Goal: Transaction & Acquisition: Book appointment/travel/reservation

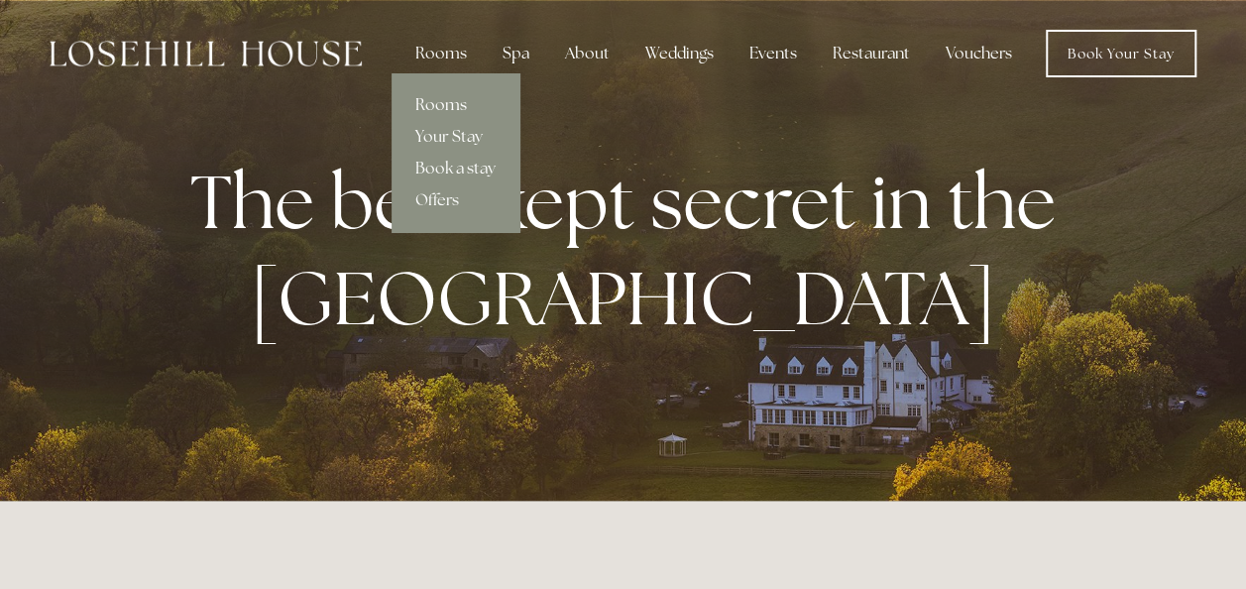
click at [442, 99] on link "Rooms" at bounding box center [456, 105] width 128 height 32
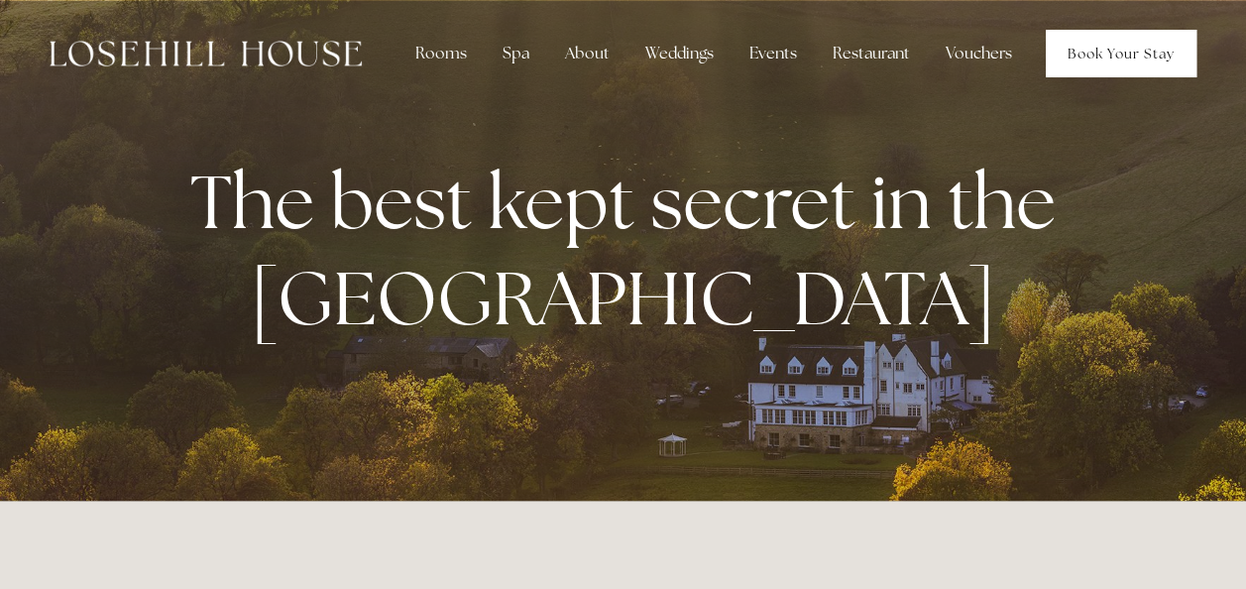
click at [1120, 59] on link "Book Your Stay" at bounding box center [1121, 54] width 151 height 48
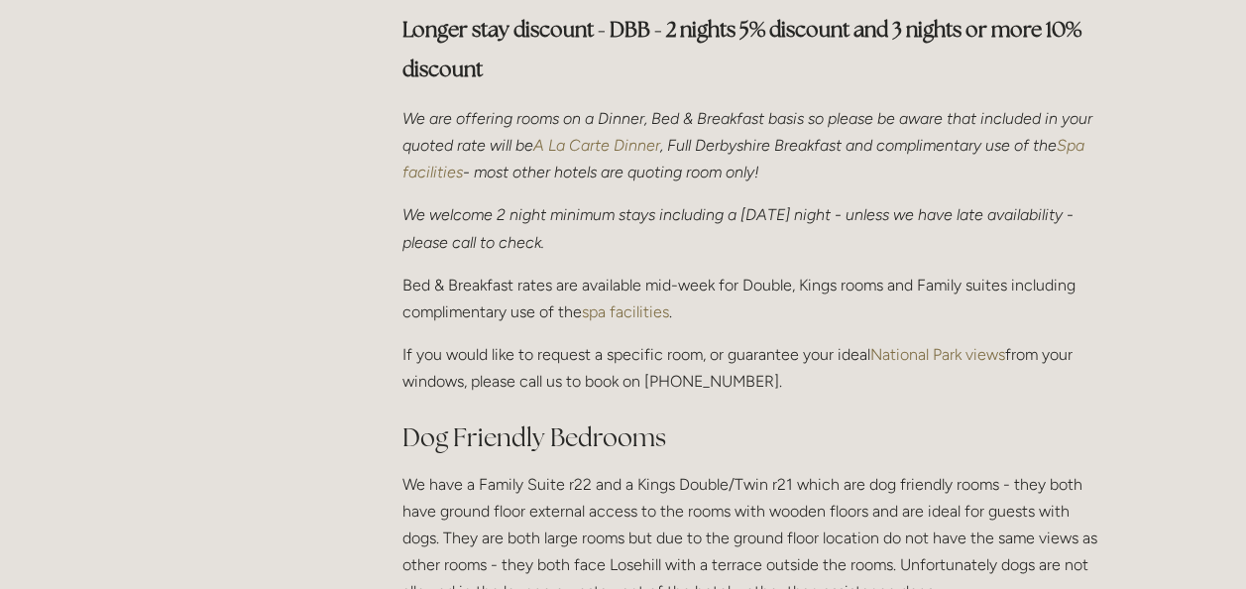
scroll to position [714, 0]
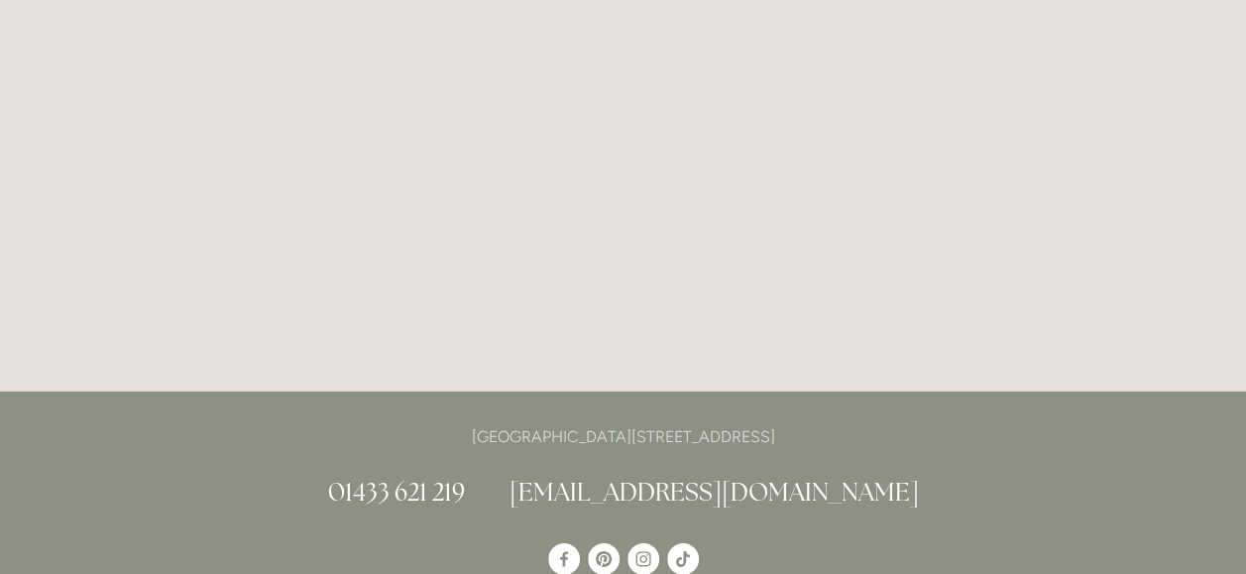
scroll to position [3240, 0]
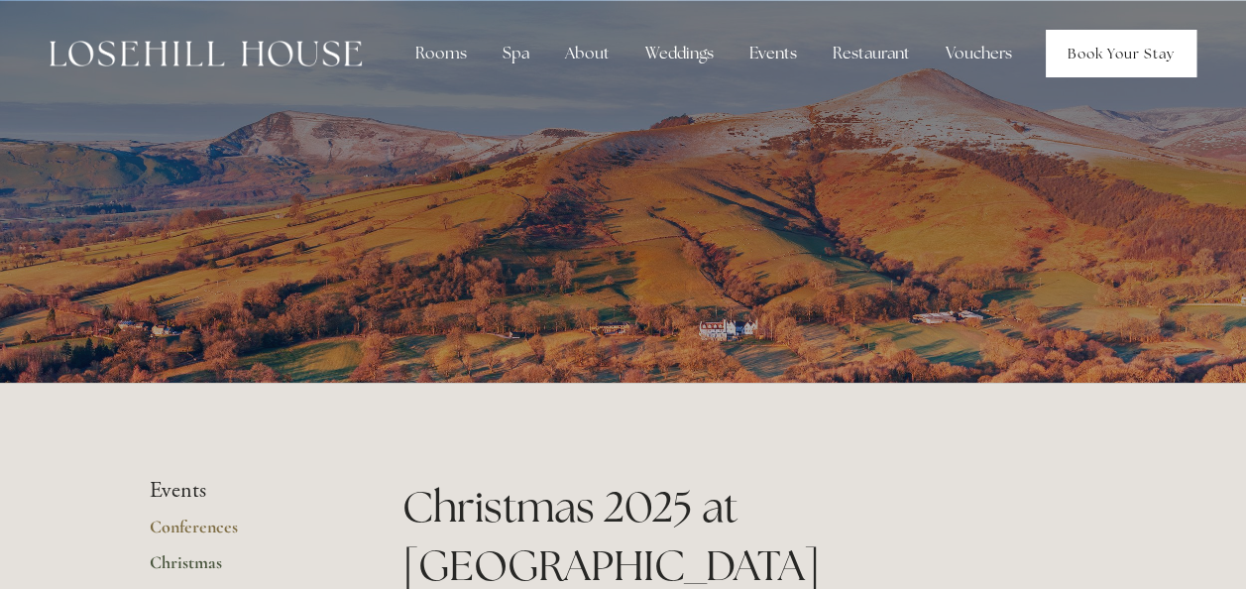
click at [1125, 49] on link "Book Your Stay" at bounding box center [1121, 54] width 151 height 48
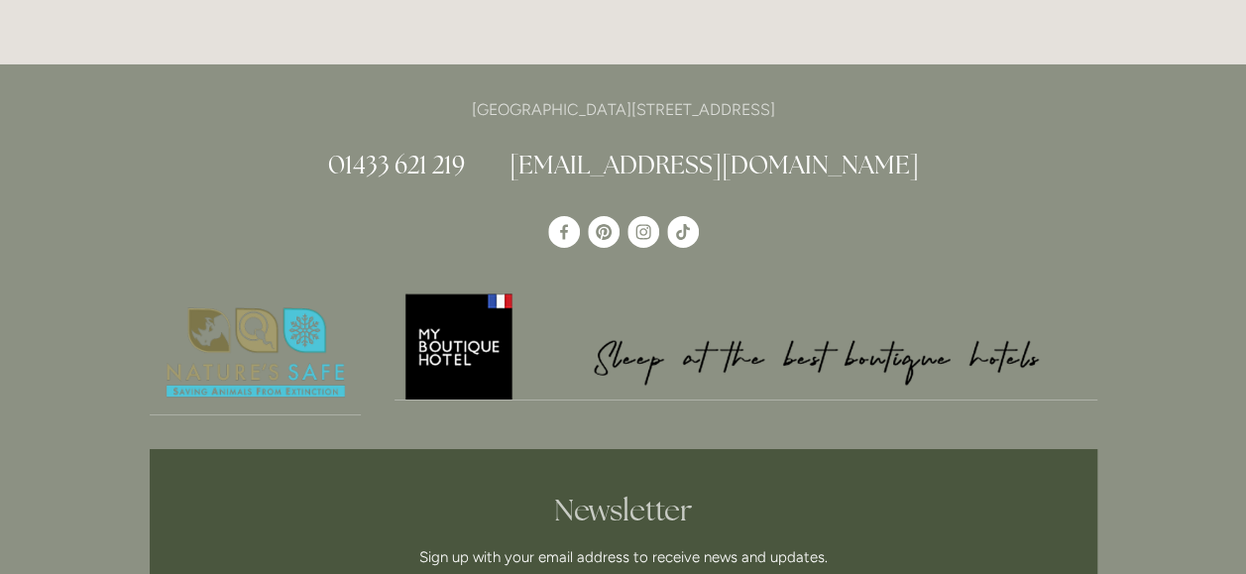
scroll to position [3513, 0]
